Goal: Navigation & Orientation: Understand site structure

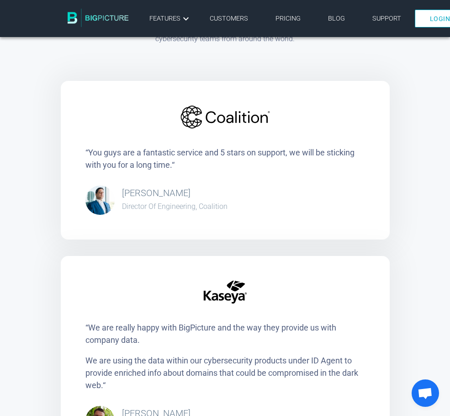
scroll to position [1732, 0]
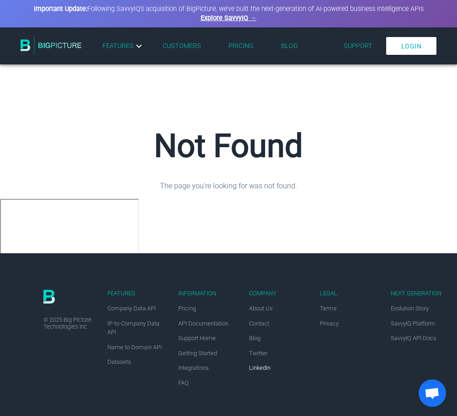
click at [258, 366] on link "LinkedIn" at bounding box center [259, 367] width 21 height 7
click at [285, 43] on link "Blog" at bounding box center [289, 46] width 17 height 8
click at [243, 18] on link "Explore SavvyIQ →" at bounding box center [228, 18] width 56 height 8
click at [49, 47] on img at bounding box center [51, 45] width 61 height 18
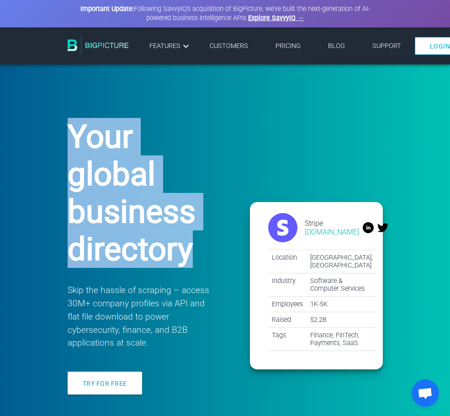
drag, startPoint x: 137, startPoint y: 216, endPoint x: 21, endPoint y: 137, distance: 140.8
click at [68, 137] on h1 "Your global business directory" at bounding box center [147, 193] width 159 height 150
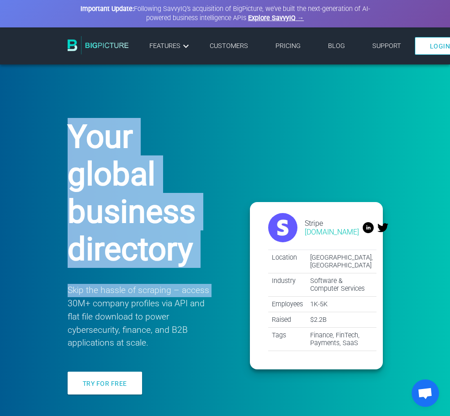
drag, startPoint x: 21, startPoint y: 137, endPoint x: 155, endPoint y: 237, distance: 167.8
click at [155, 237] on div "Your global business directory Skip the hassle of scraping – access 30M+ compan…" at bounding box center [159, 259] width 182 height 283
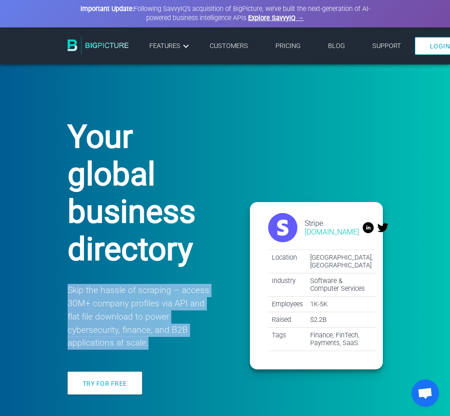
drag, startPoint x: 52, startPoint y: 296, endPoint x: 17, endPoint y: 255, distance: 53.4
click at [68, 284] on p "Skip the hassle of scraping – access 30M+ company profiles via API and flat fil…" at bounding box center [141, 317] width 146 height 66
drag, startPoint x: 17, startPoint y: 255, endPoint x: 70, endPoint y: 295, distance: 65.9
click at [70, 295] on p "Skip the hassle of scraping – access 30M+ company profiles via API and flat fil…" at bounding box center [141, 317] width 146 height 66
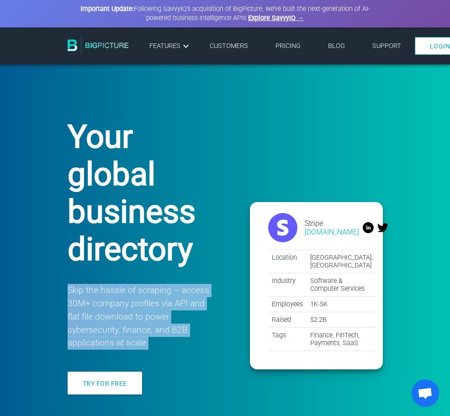
click at [70, 295] on p "Skip the hassle of scraping – access 30M+ company profiles via API and flat fil…" at bounding box center [141, 317] width 146 height 66
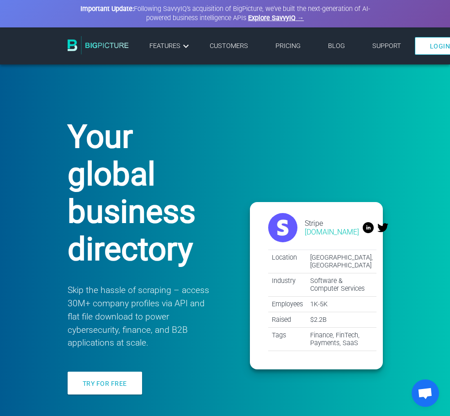
click at [54, 321] on div "Your global business directory Skip the hassle of scraping – access 30M+ compan…" at bounding box center [225, 259] width 342 height 356
